Goal: Information Seeking & Learning: Find specific fact

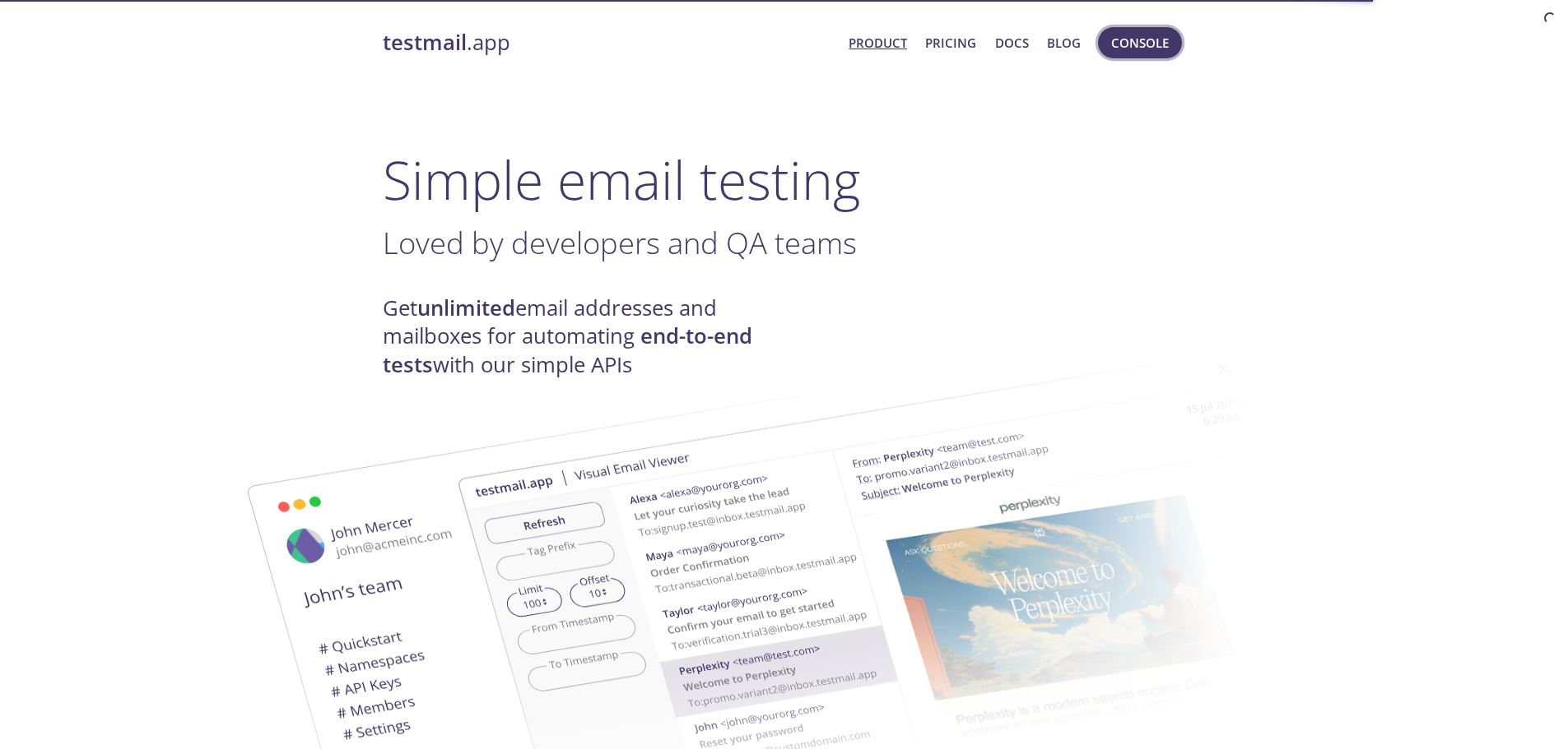
click at [1155, 45] on span "Console" at bounding box center [1140, 43] width 58 height 21
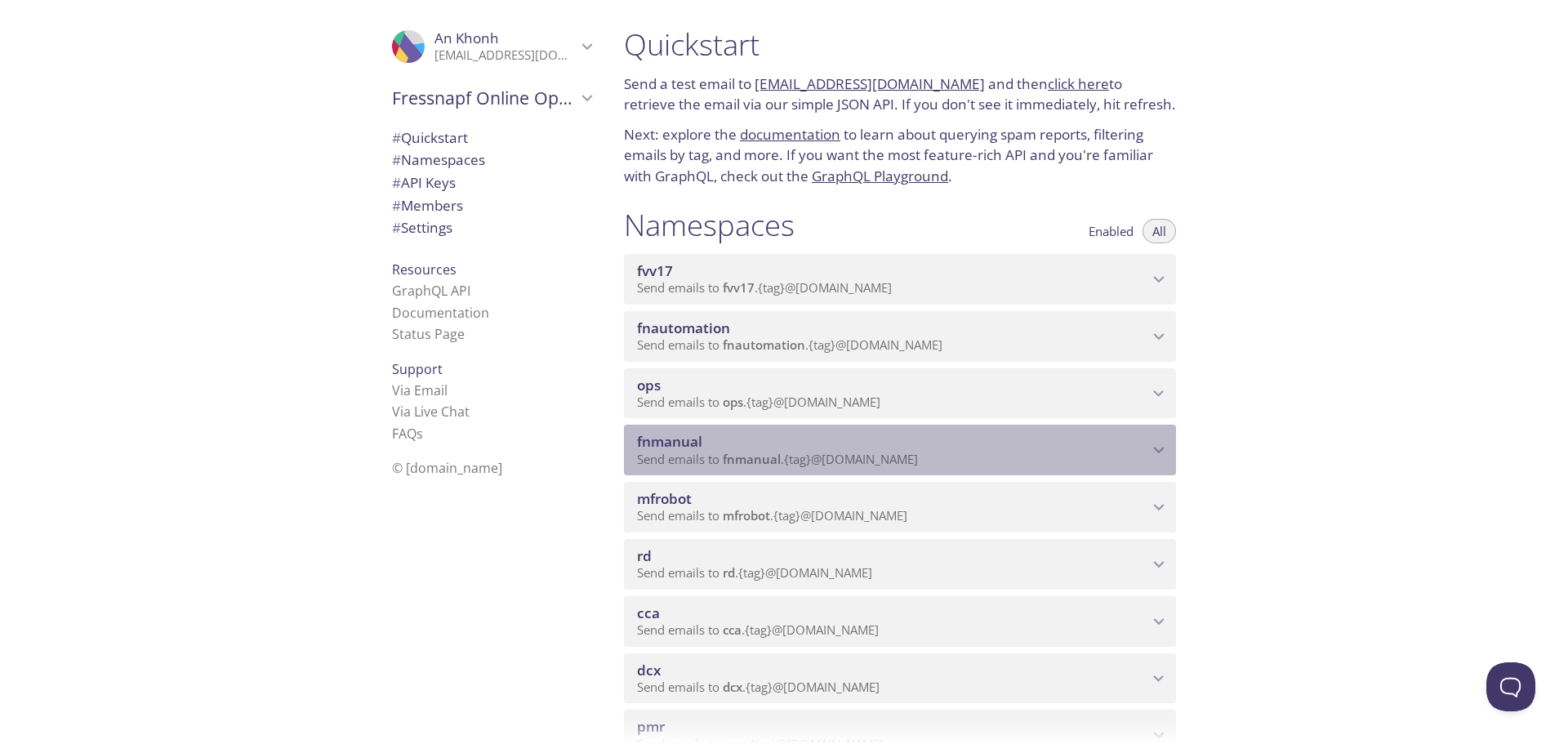
click at [984, 446] on span "fnmanual" at bounding box center [892, 442] width 511 height 18
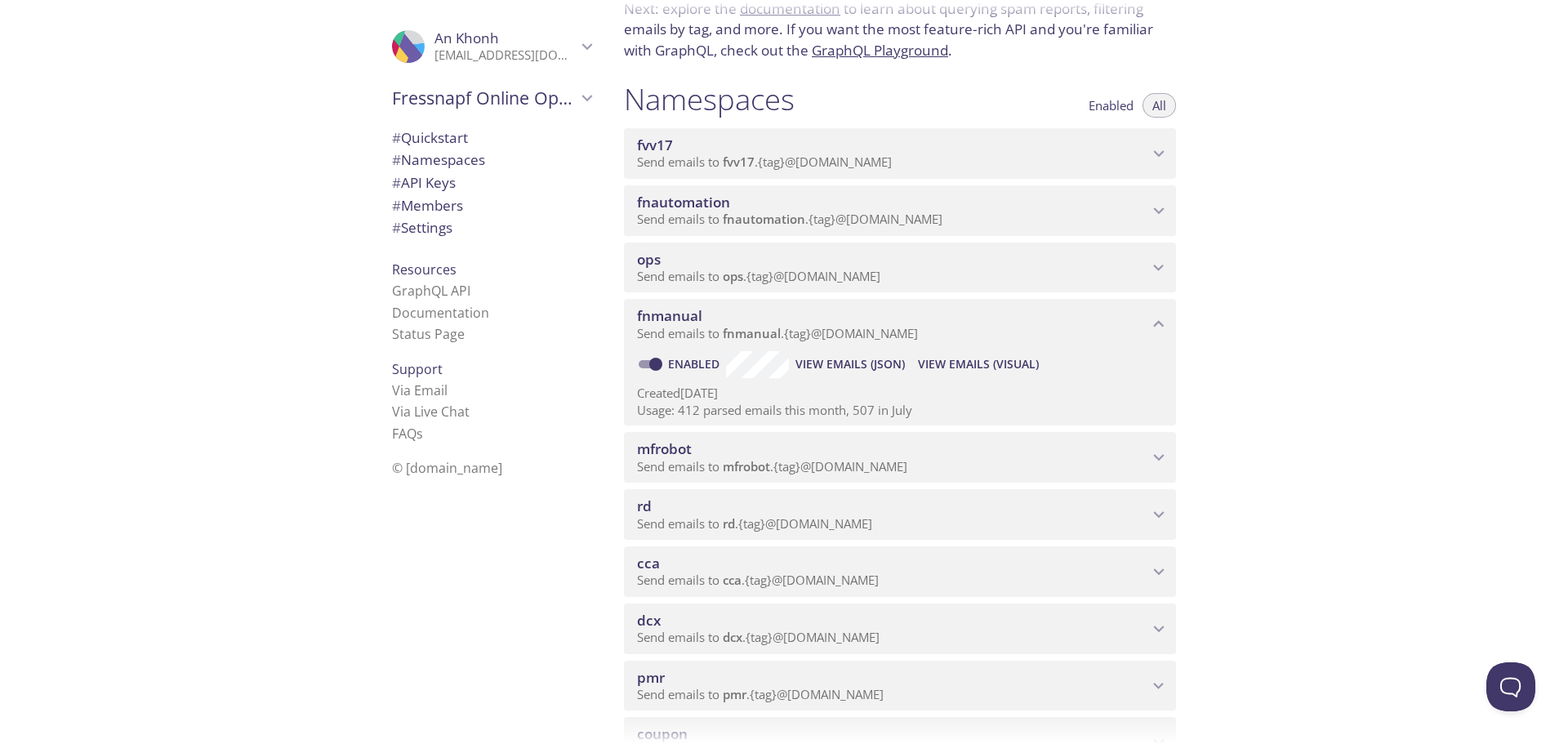
scroll to position [164, 0]
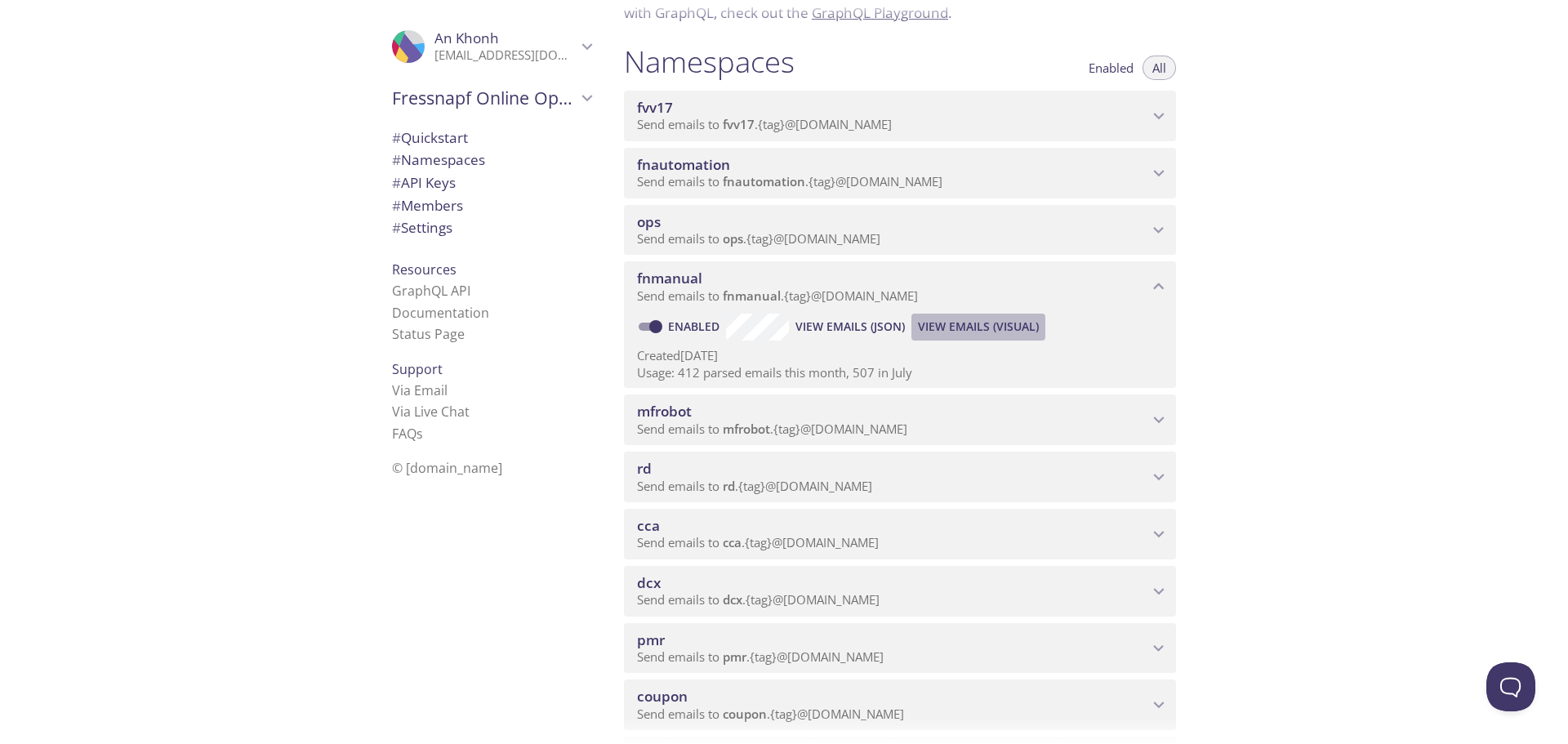
click at [973, 327] on span "View Emails (Visual)" at bounding box center [977, 326] width 121 height 20
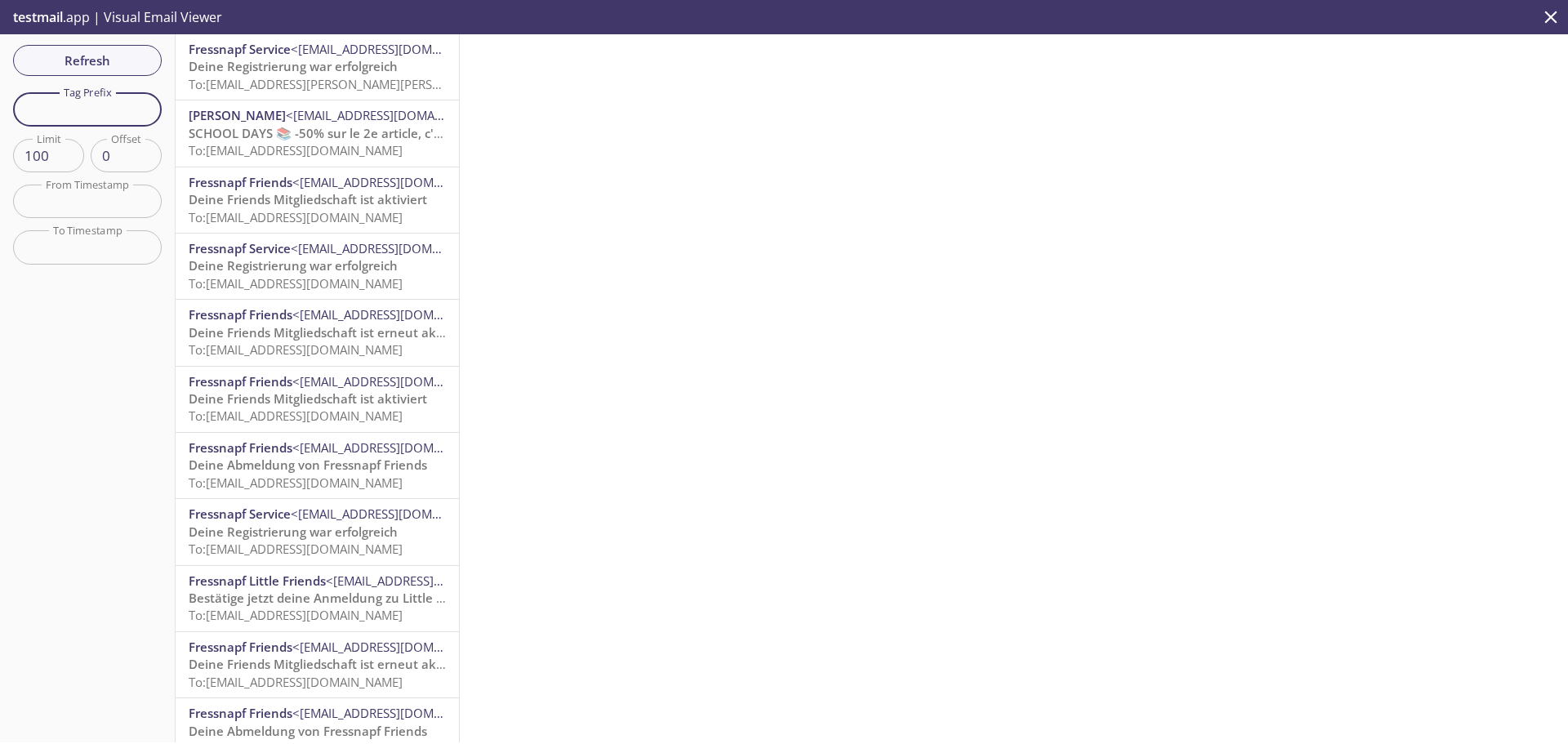
click at [114, 109] on input "text" at bounding box center [87, 109] width 149 height 33
type input "test"
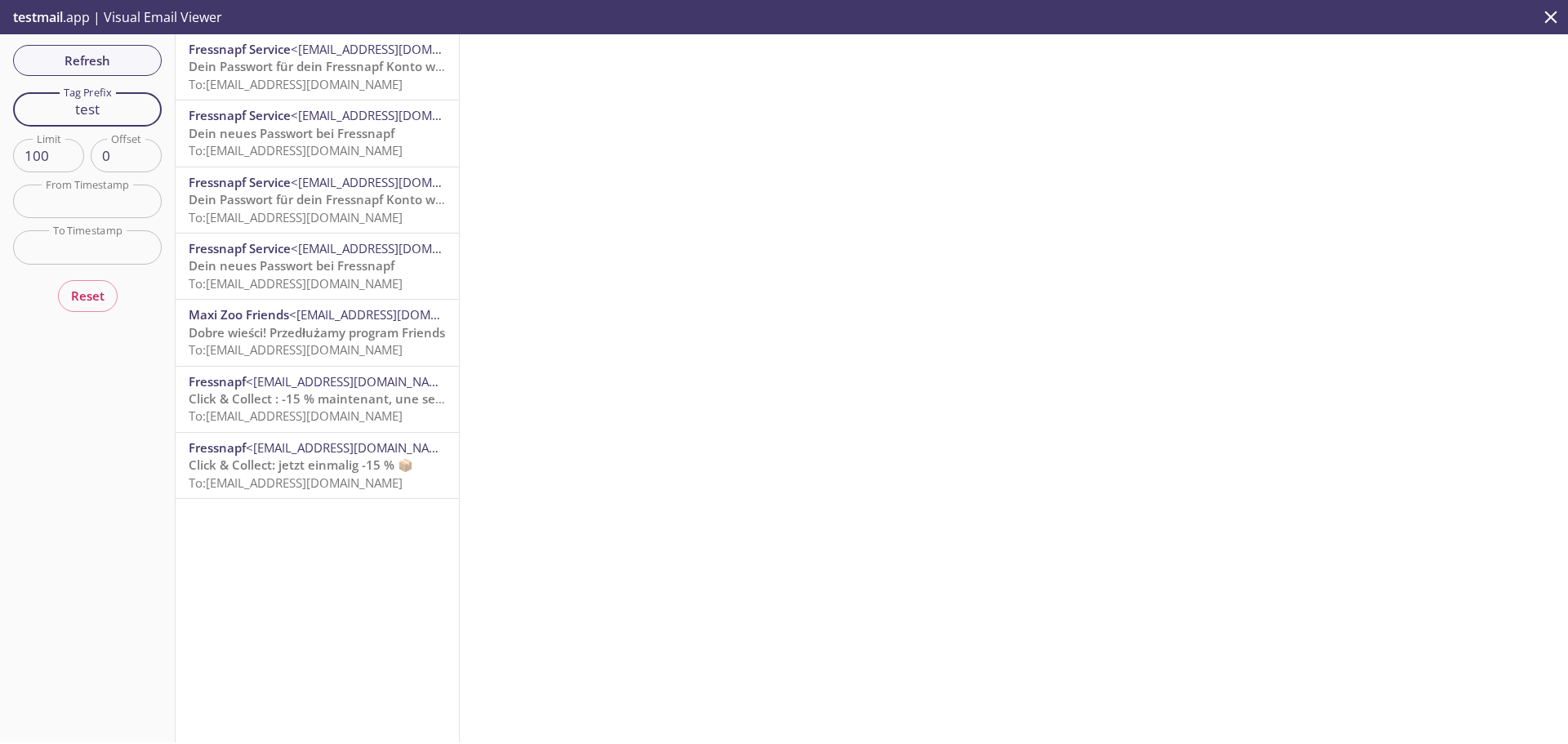
drag, startPoint x: 116, startPoint y: 108, endPoint x: -75, endPoint y: 74, distance: 194.0
click at [0, 74] on html ".cls-1 { fill: #6d5ca8; } .cls-2 { fill: #3fc191; } .cls-3 { fill: #3b4752; } .…" at bounding box center [784, 372] width 1568 height 744
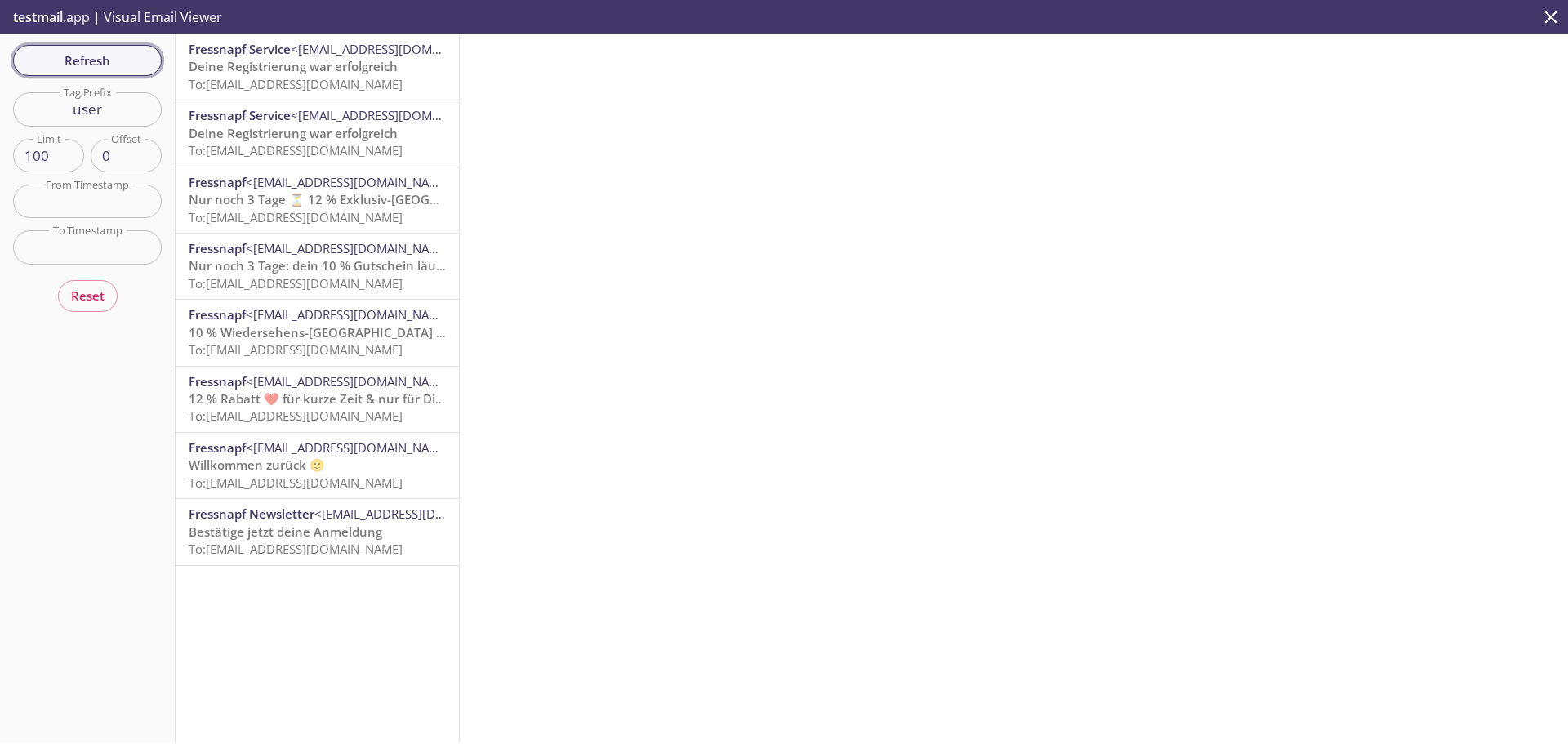
click at [112, 64] on span "Refresh" at bounding box center [87, 60] width 123 height 21
drag, startPoint x: 110, startPoint y: 114, endPoint x: -16, endPoint y: 105, distance: 126.3
click at [0, 105] on html ".cls-1 { fill: #6d5ca8; } .cls-2 { fill: #3fc191; } .cls-3 { fill: #3b4752; } .…" at bounding box center [784, 372] width 1568 height 744
type input "u"
click at [50, 48] on button "Refresh" at bounding box center [87, 61] width 149 height 31
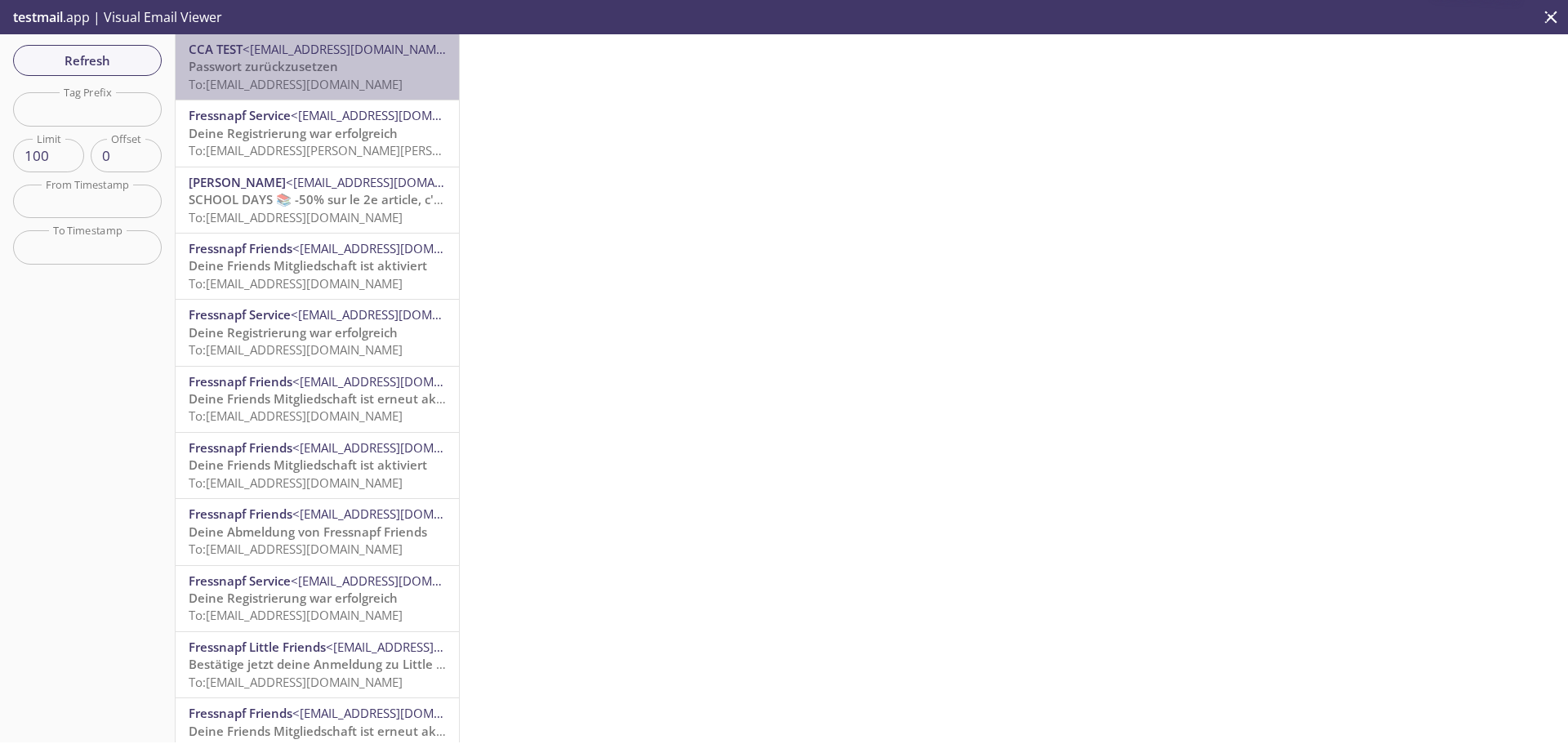
click at [345, 80] on span "To: [EMAIL_ADDRESS][DOMAIN_NAME]" at bounding box center [296, 84] width 214 height 17
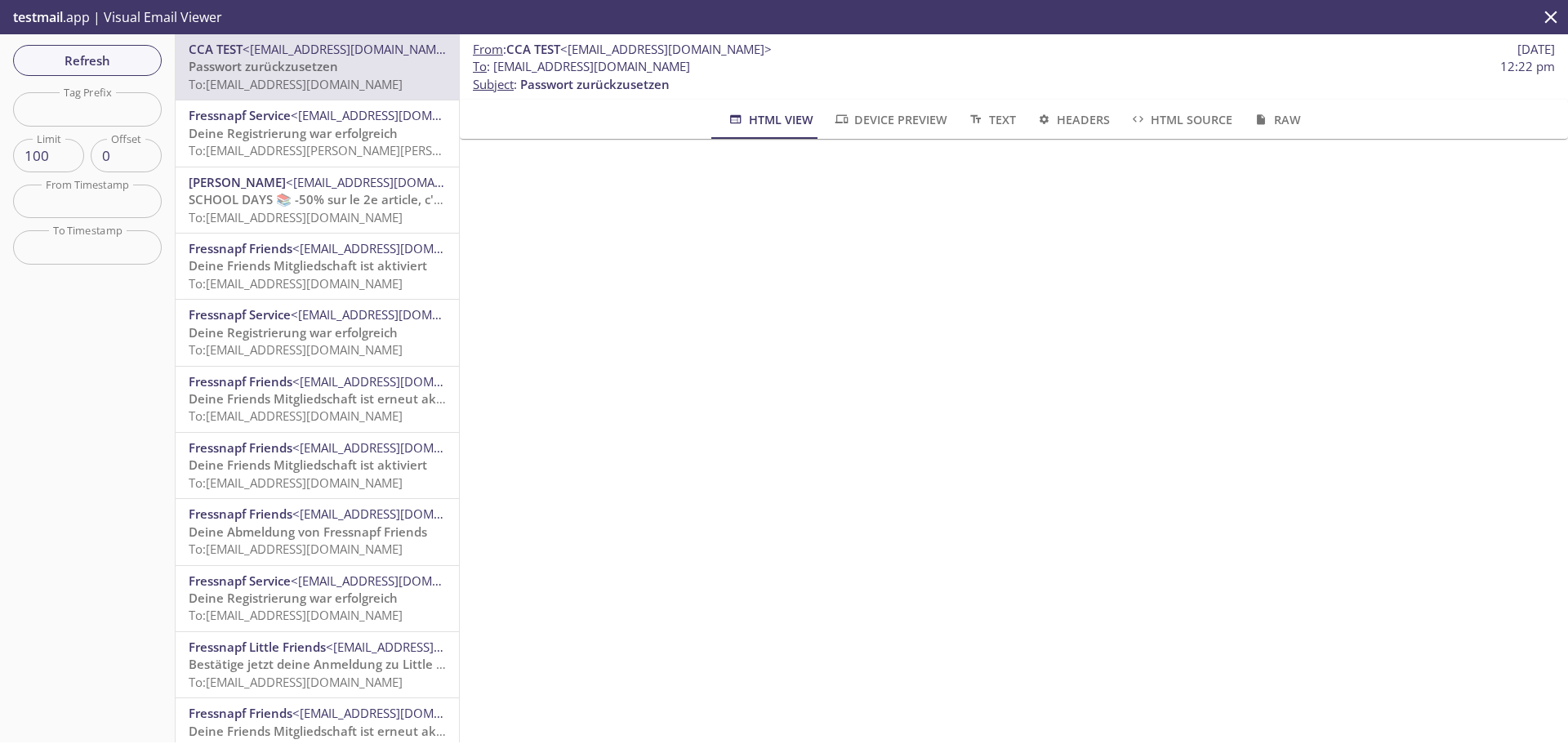
drag, startPoint x: 739, startPoint y: 66, endPoint x: 494, endPoint y: 72, distance: 245.1
click at [494, 72] on span "To : [EMAIL_ADDRESS][DOMAIN_NAME] 12:22 pm" at bounding box center [1014, 67] width 1082 height 17
copy span "[EMAIL_ADDRESS][DOMAIN_NAME]"
